Goal: Information Seeking & Learning: Learn about a topic

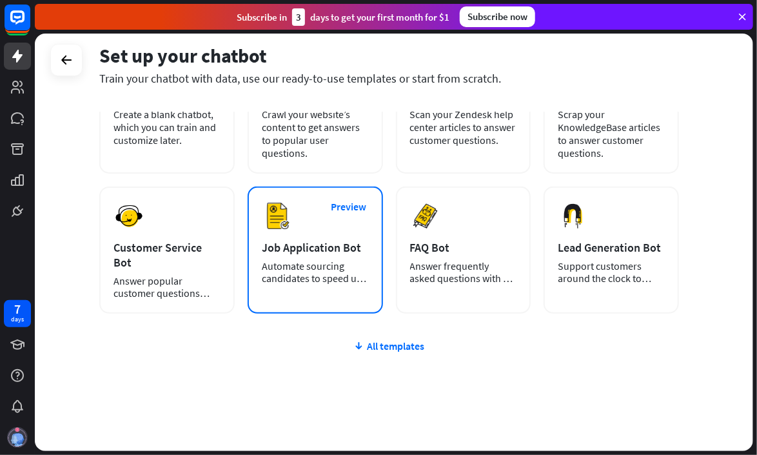
scroll to position [128, 0]
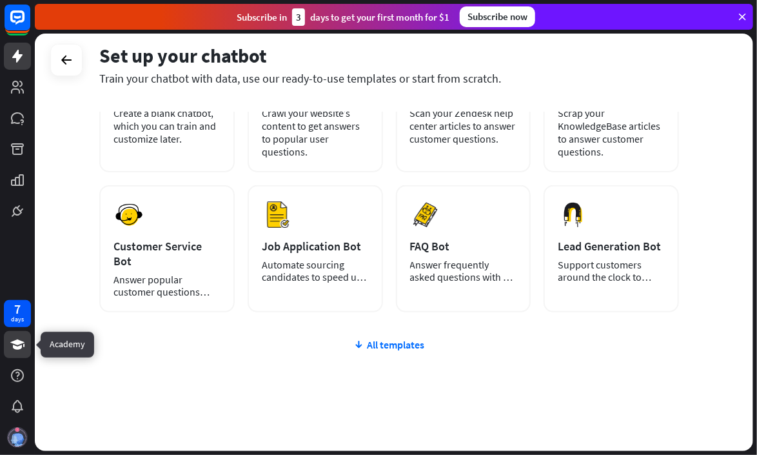
click at [20, 343] on icon at bounding box center [17, 344] width 14 height 10
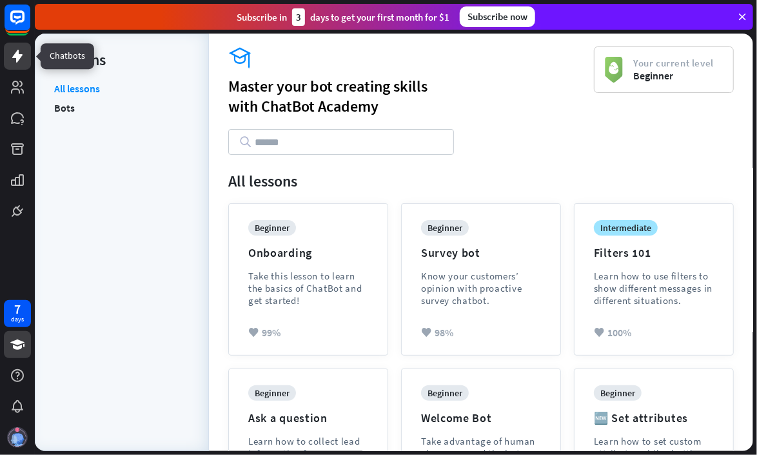
click at [17, 58] on icon at bounding box center [17, 56] width 10 height 13
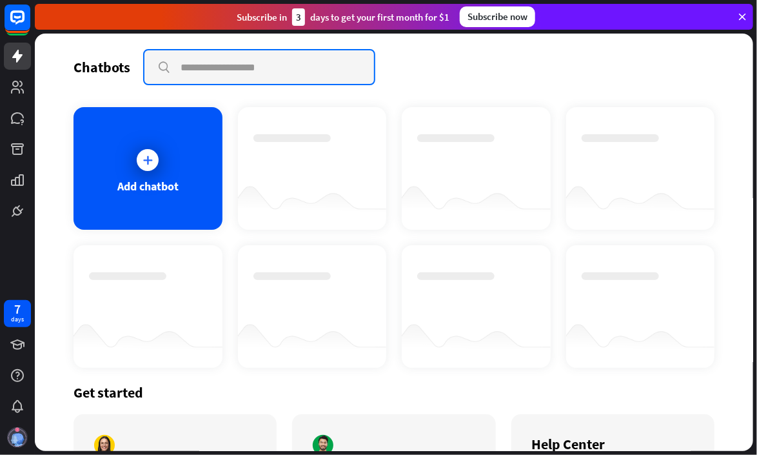
click at [206, 67] on input "text" at bounding box center [259, 67] width 230 height 34
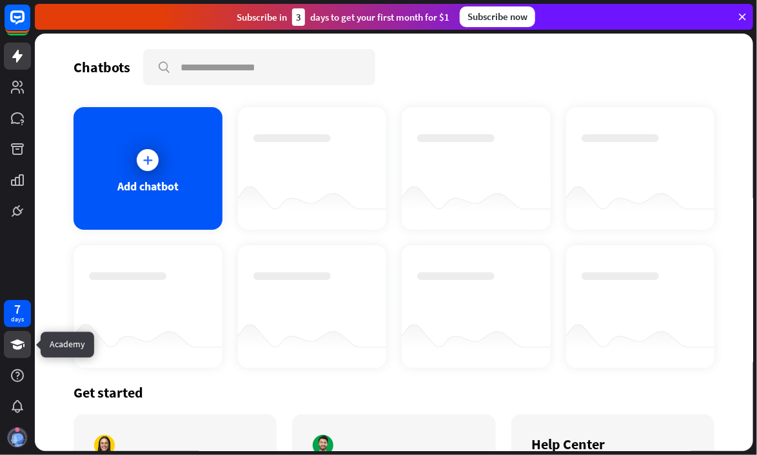
click at [22, 350] on icon at bounding box center [17, 344] width 15 height 15
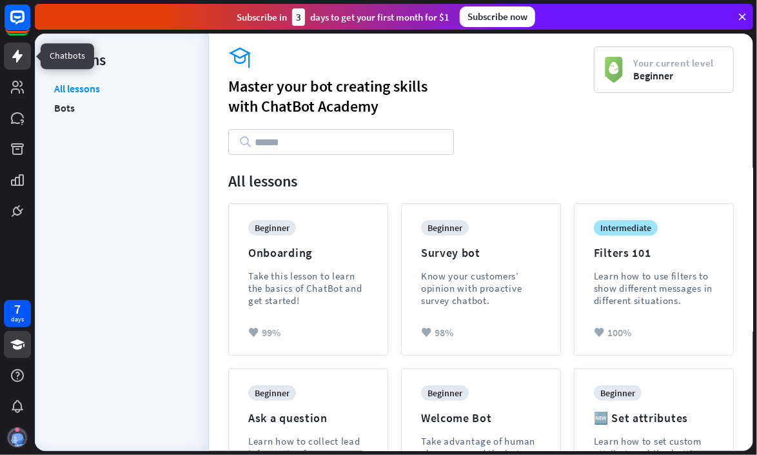
click at [30, 57] on link at bounding box center [17, 56] width 27 height 27
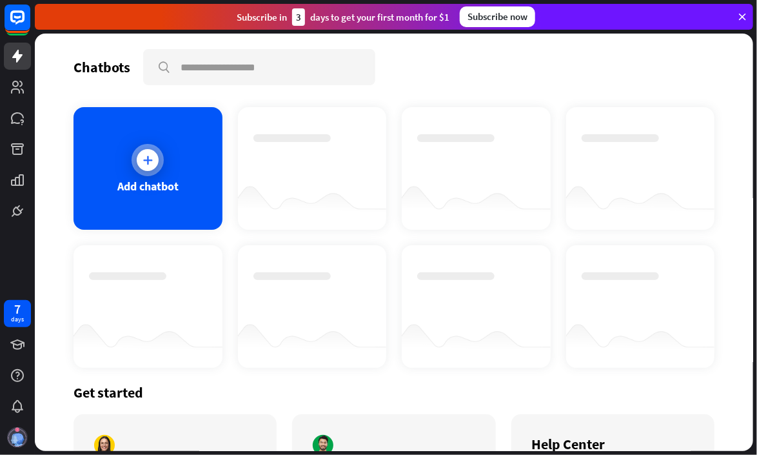
click at [156, 156] on div at bounding box center [148, 160] width 22 height 22
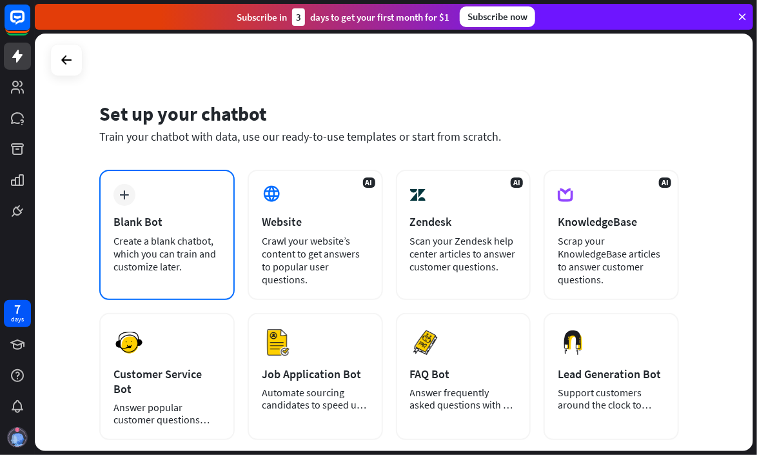
click at [134, 243] on div "Create a blank chatbot, which you can train and customize later." at bounding box center [167, 253] width 107 height 39
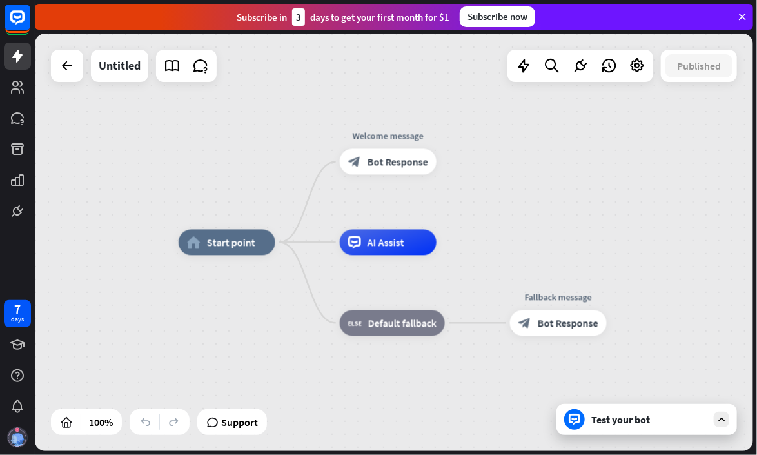
click at [681, 424] on div "Test your bot" at bounding box center [649, 419] width 116 height 13
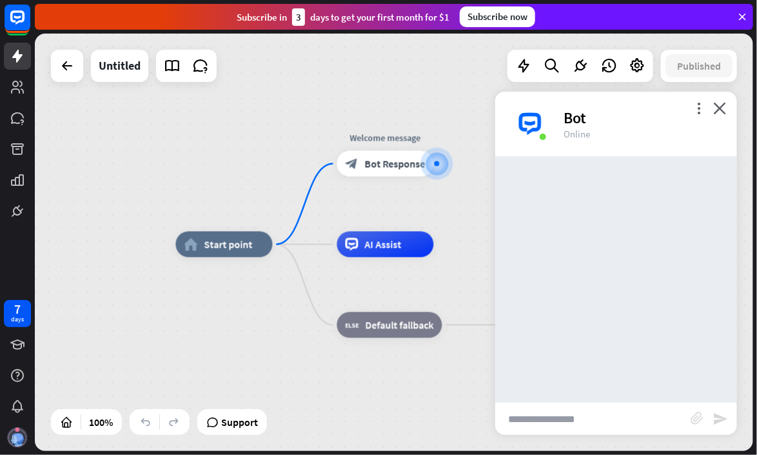
click at [569, 411] on input "text" at bounding box center [592, 418] width 195 height 32
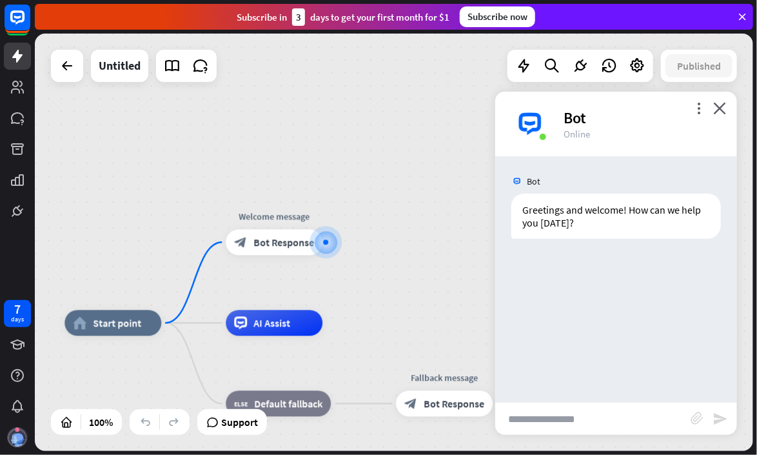
click at [578, 420] on input "text" at bounding box center [592, 418] width 195 height 32
paste input "**********"
type input "**********"
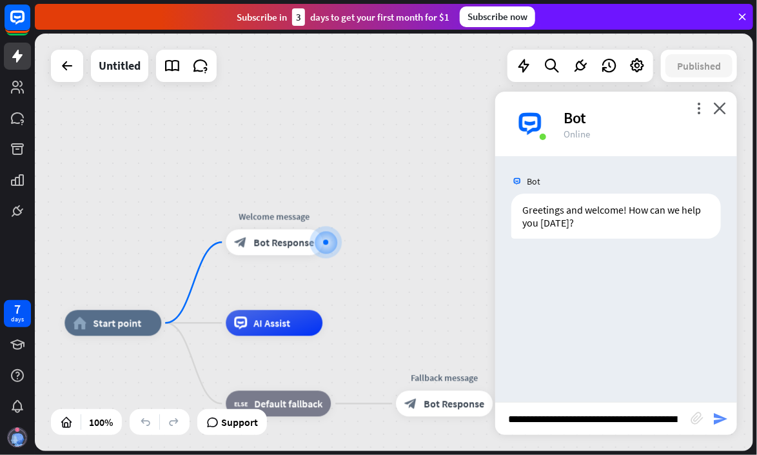
click at [718, 411] on div "**********" at bounding box center [616, 418] width 242 height 33
click at [719, 415] on icon "send" at bounding box center [720, 418] width 15 height 15
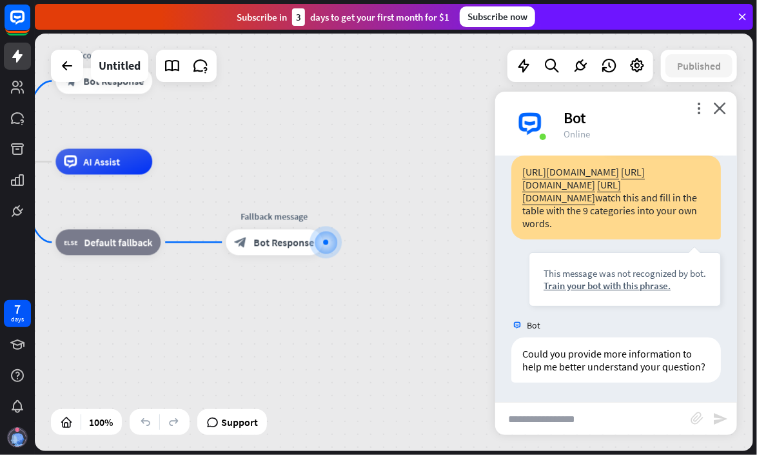
scroll to position [190, 0]
click at [322, 249] on div at bounding box center [325, 242] width 13 height 13
click at [339, 243] on icon "plus" at bounding box center [339, 242] width 10 height 9
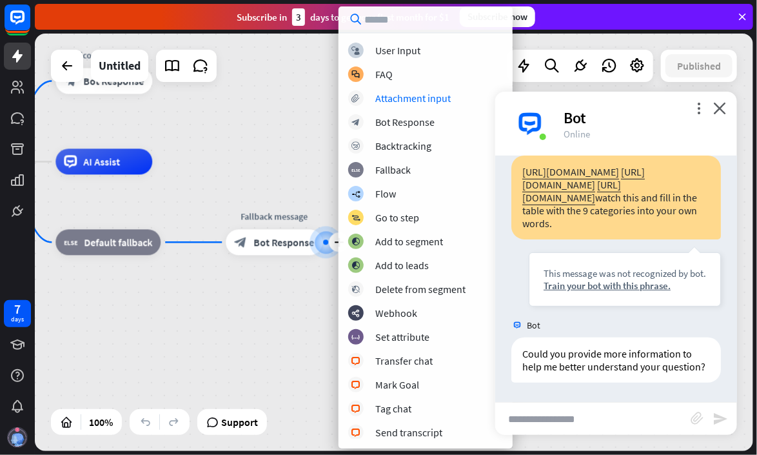
click at [298, 146] on div "home_2 Start point Welcome message block_bot_response Bot Response AI Assist bl…" at bounding box center [394, 242] width 718 height 417
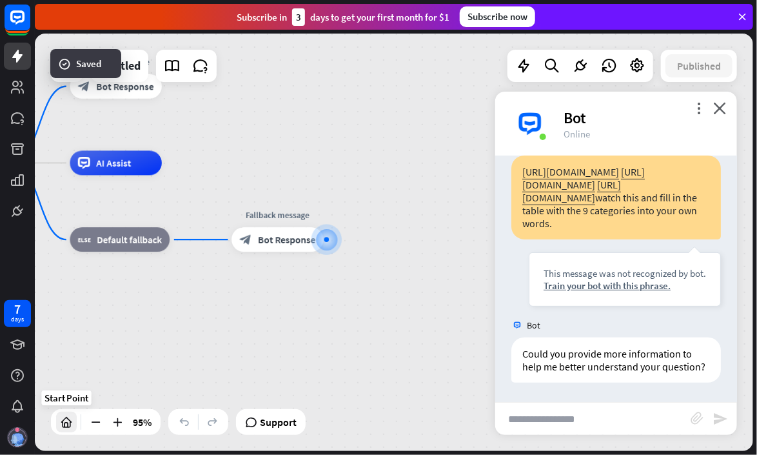
click at [75, 426] on div at bounding box center [66, 421] width 21 height 21
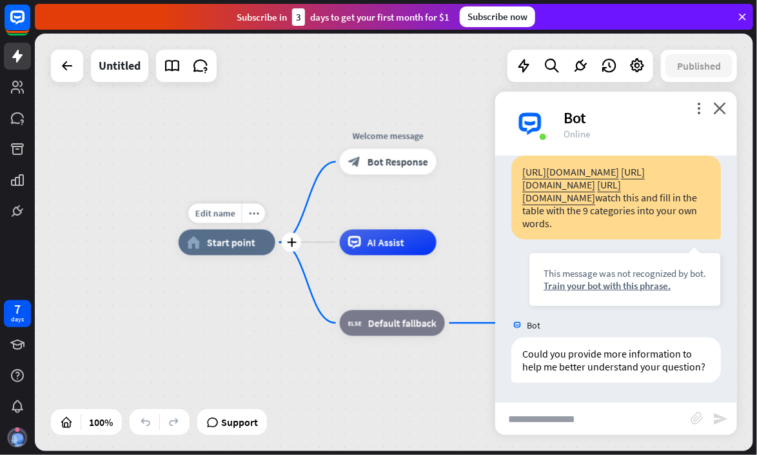
click at [217, 245] on span "Start point" at bounding box center [231, 242] width 48 height 13
click at [374, 322] on span "Default fallback" at bounding box center [402, 323] width 68 height 13
click at [412, 250] on div "AI Assist" at bounding box center [388, 243] width 97 height 26
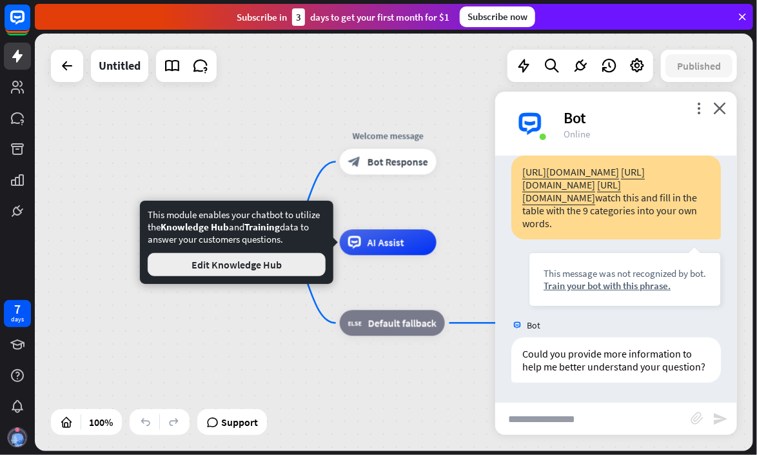
click at [293, 266] on button "Edit Knowledge Hub" at bounding box center [237, 264] width 178 height 23
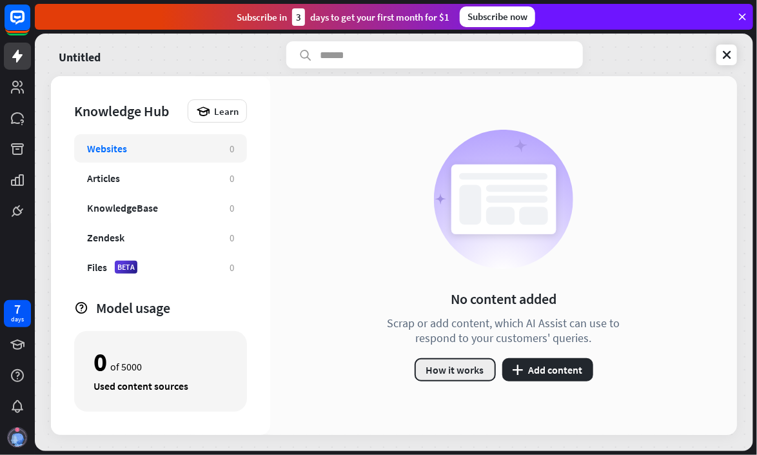
click at [469, 366] on button "How it works" at bounding box center [455, 369] width 81 height 23
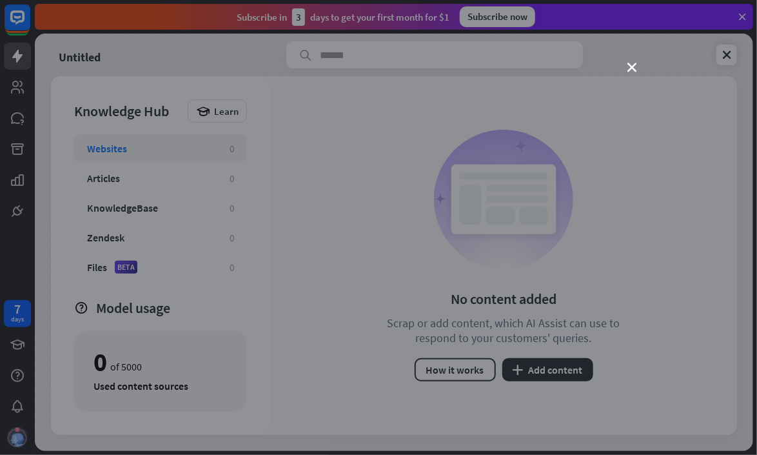
click at [626, 67] on div "close" at bounding box center [378, 227] width 757 height 455
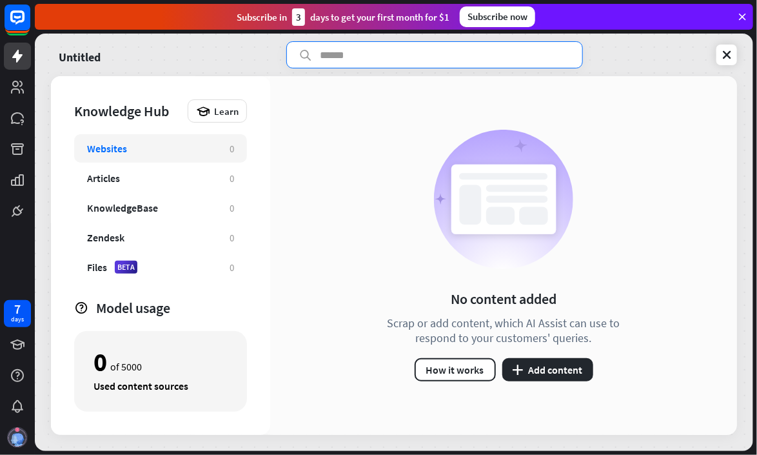
drag, startPoint x: 528, startPoint y: 43, endPoint x: 527, endPoint y: 50, distance: 7.1
click at [527, 48] on input "text" at bounding box center [434, 54] width 297 height 27
type input "**********"
click at [562, 55] on icon at bounding box center [563, 54] width 13 height 13
click at [720, 51] on icon at bounding box center [726, 54] width 13 height 13
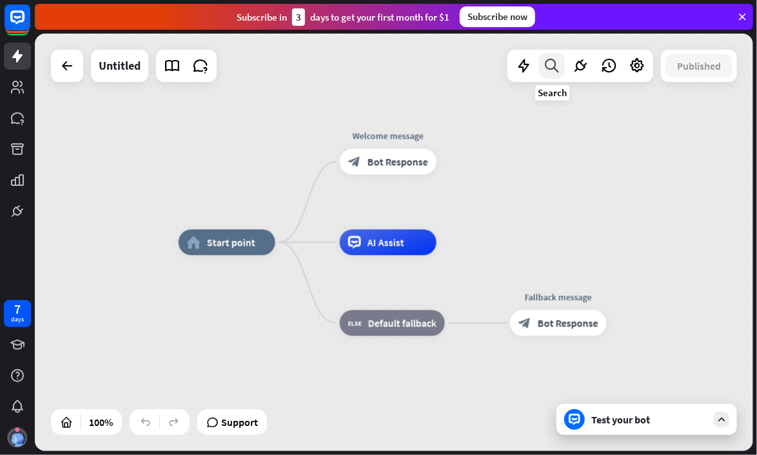
click at [543, 65] on div at bounding box center [552, 66] width 26 height 26
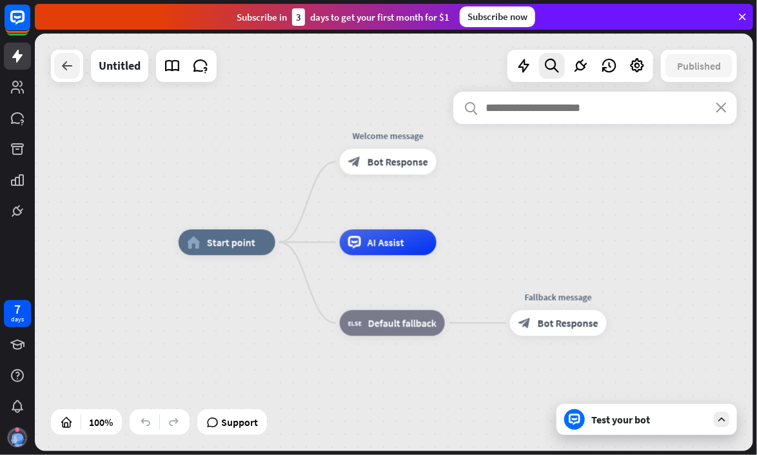
click at [71, 65] on icon at bounding box center [66, 65] width 15 height 15
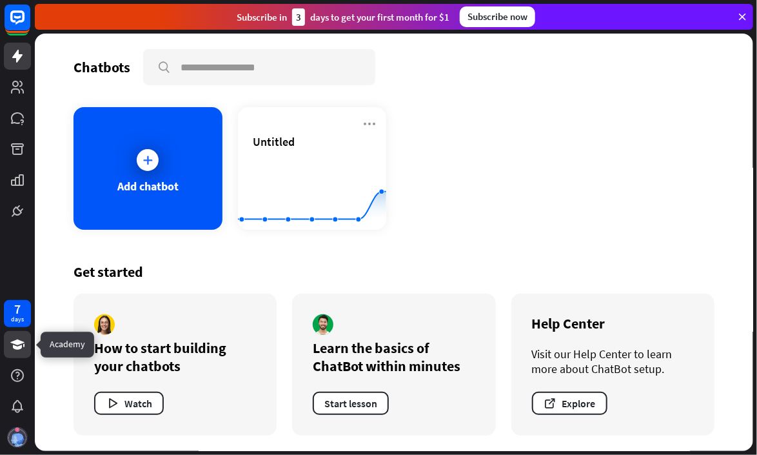
click at [19, 352] on link at bounding box center [17, 344] width 27 height 27
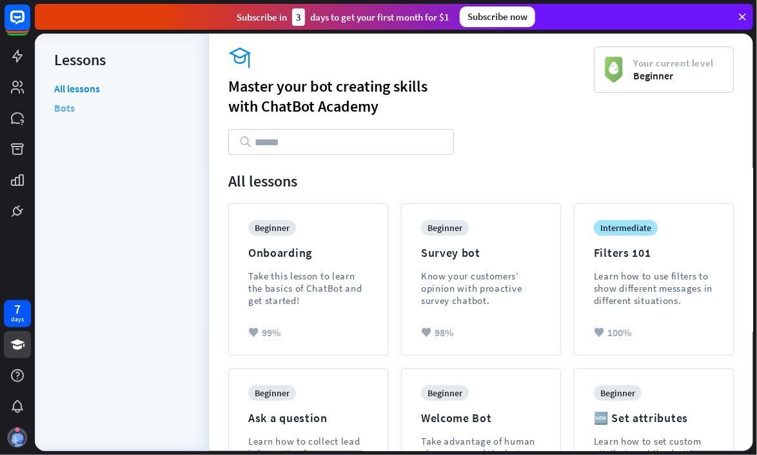
click at [62, 106] on link "Bots" at bounding box center [64, 107] width 21 height 19
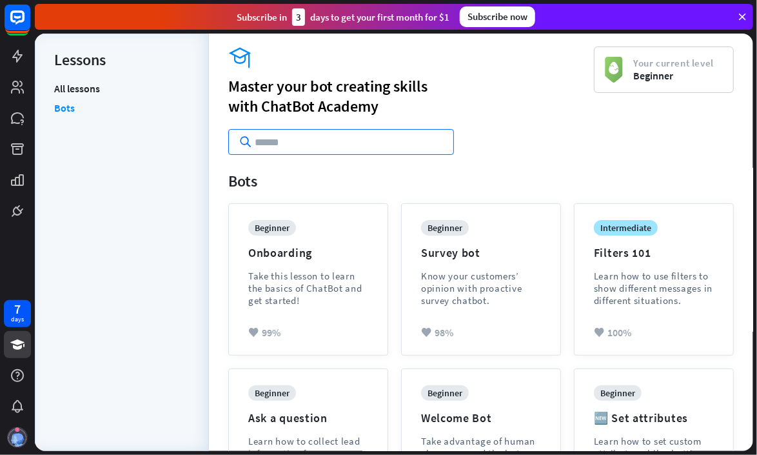
click at [291, 143] on input "text" at bounding box center [341, 142] width 226 height 26
click at [312, 310] on div "beginner Onboarding Take this lesson to learn the basics of ChatBot and get sta…" at bounding box center [308, 273] width 120 height 106
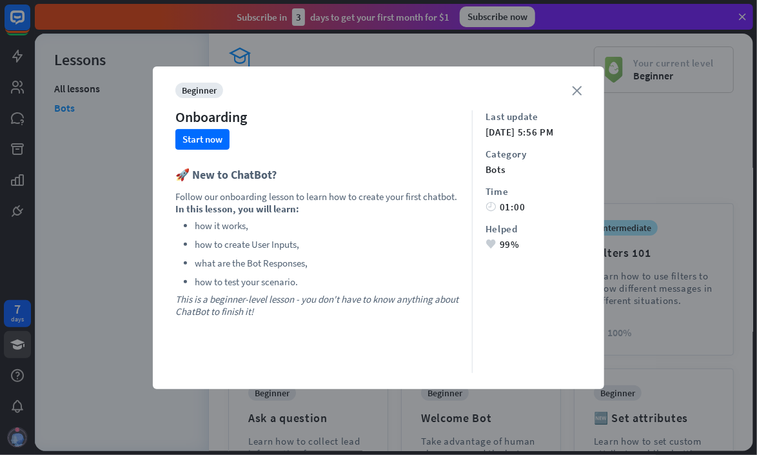
click at [580, 90] on icon "close" at bounding box center [577, 91] width 10 height 10
